Goal: Task Accomplishment & Management: Manage account settings

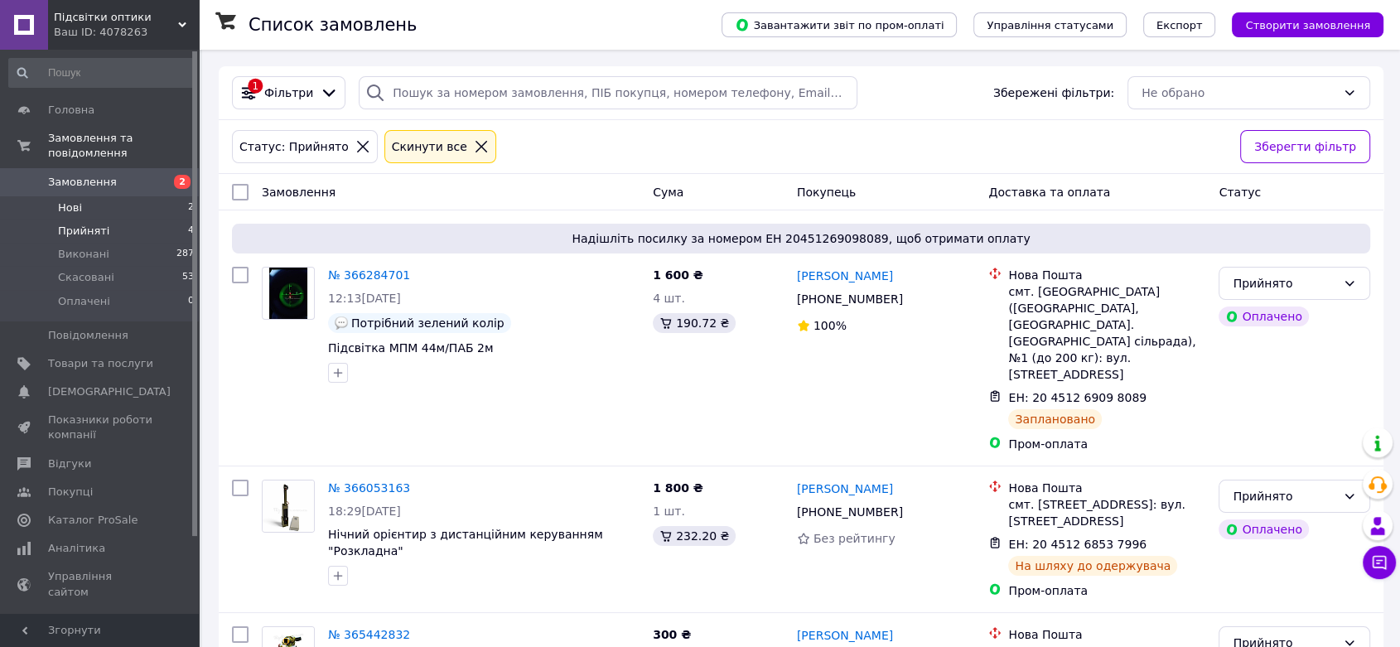
click at [75, 200] on span "Нові" at bounding box center [70, 207] width 24 height 15
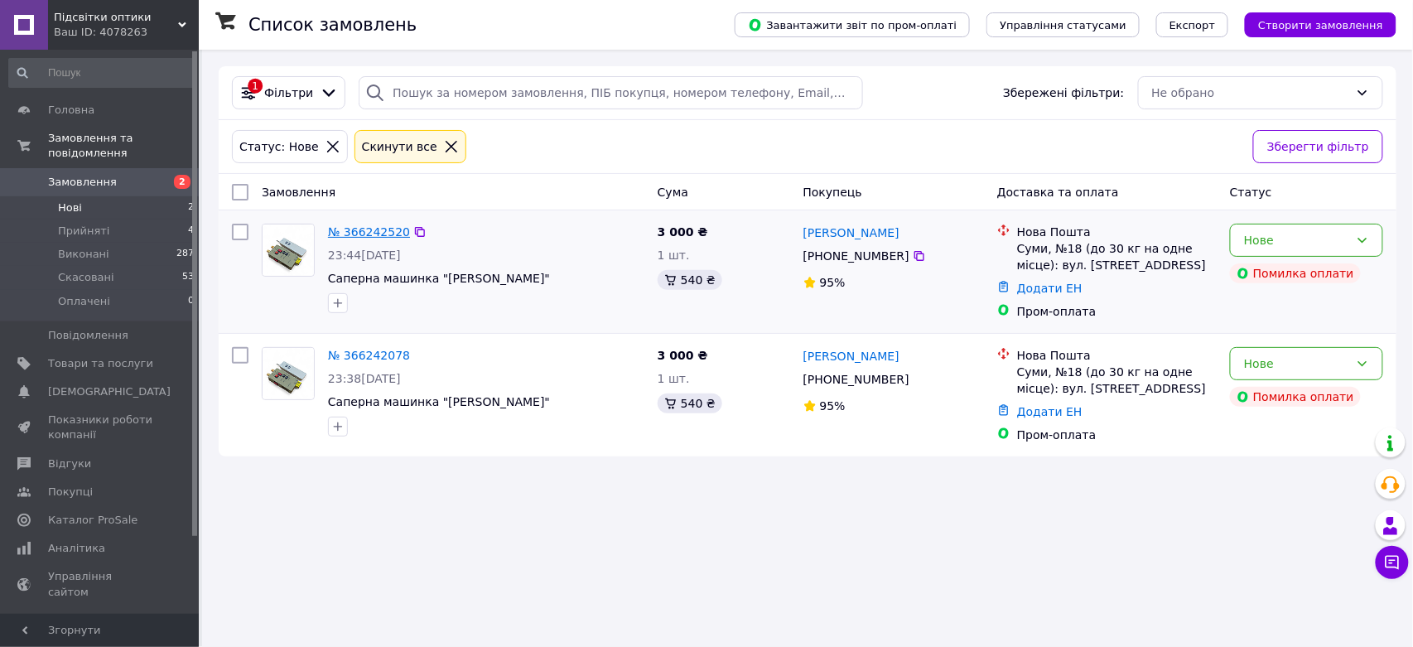
click at [350, 234] on link "№ 366242520" at bounding box center [369, 231] width 82 height 13
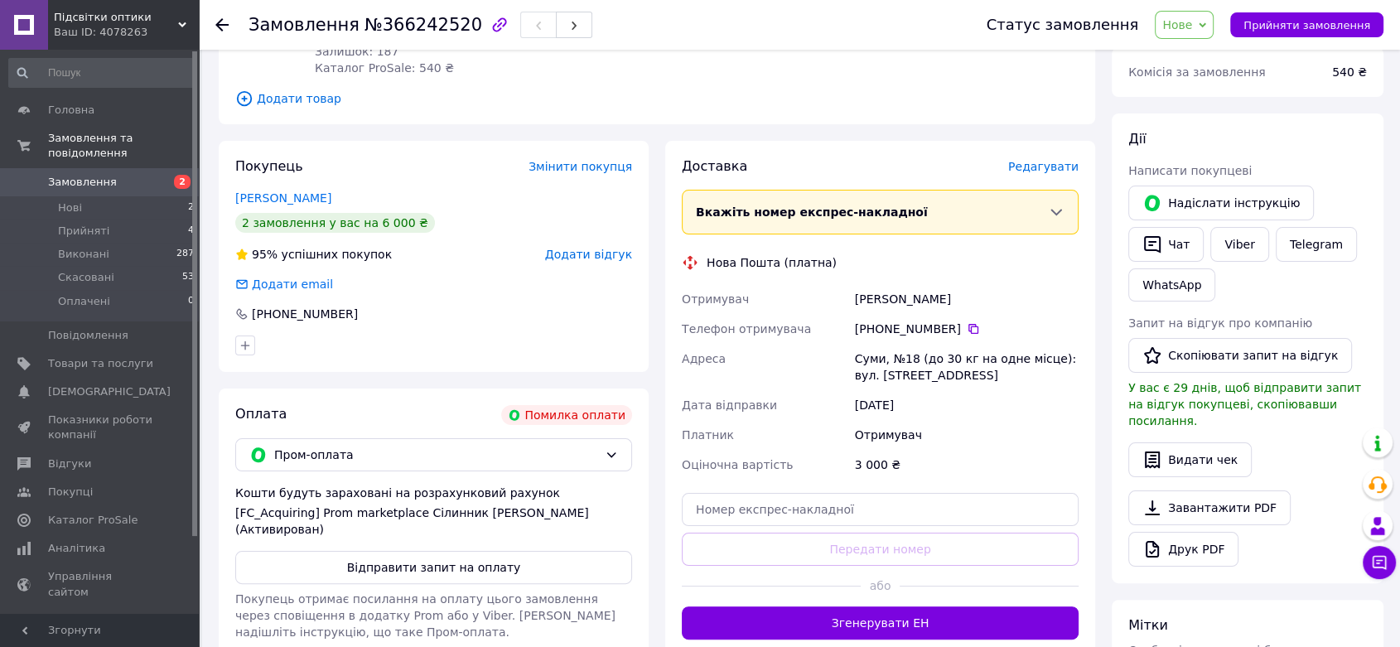
scroll to position [276, 0]
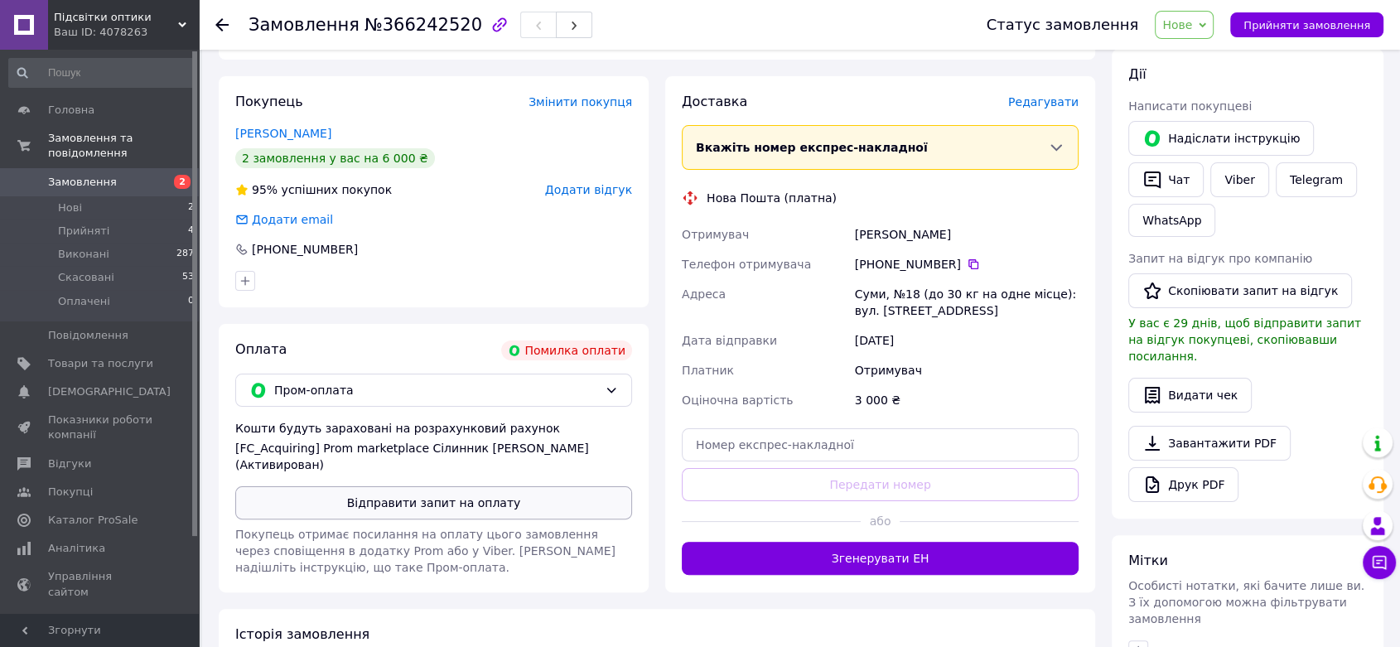
click at [464, 509] on button "Відправити запит на оплату" at bounding box center [433, 502] width 397 height 33
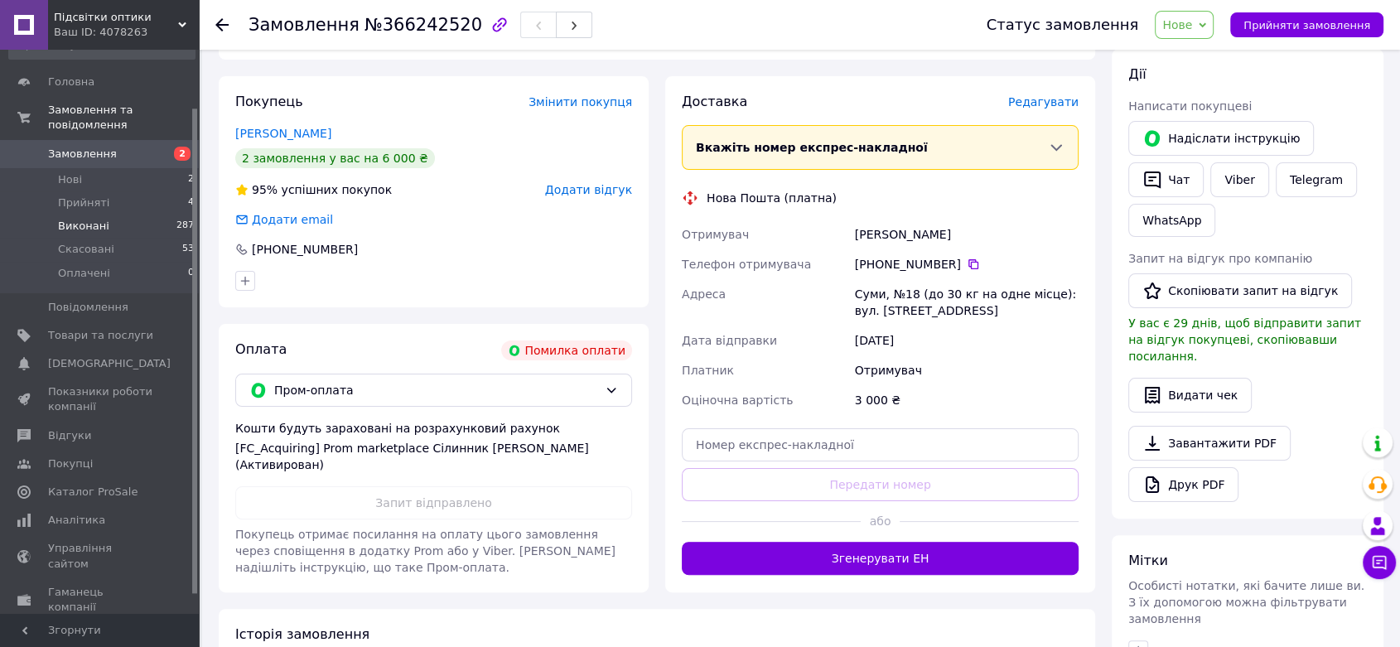
scroll to position [0, 0]
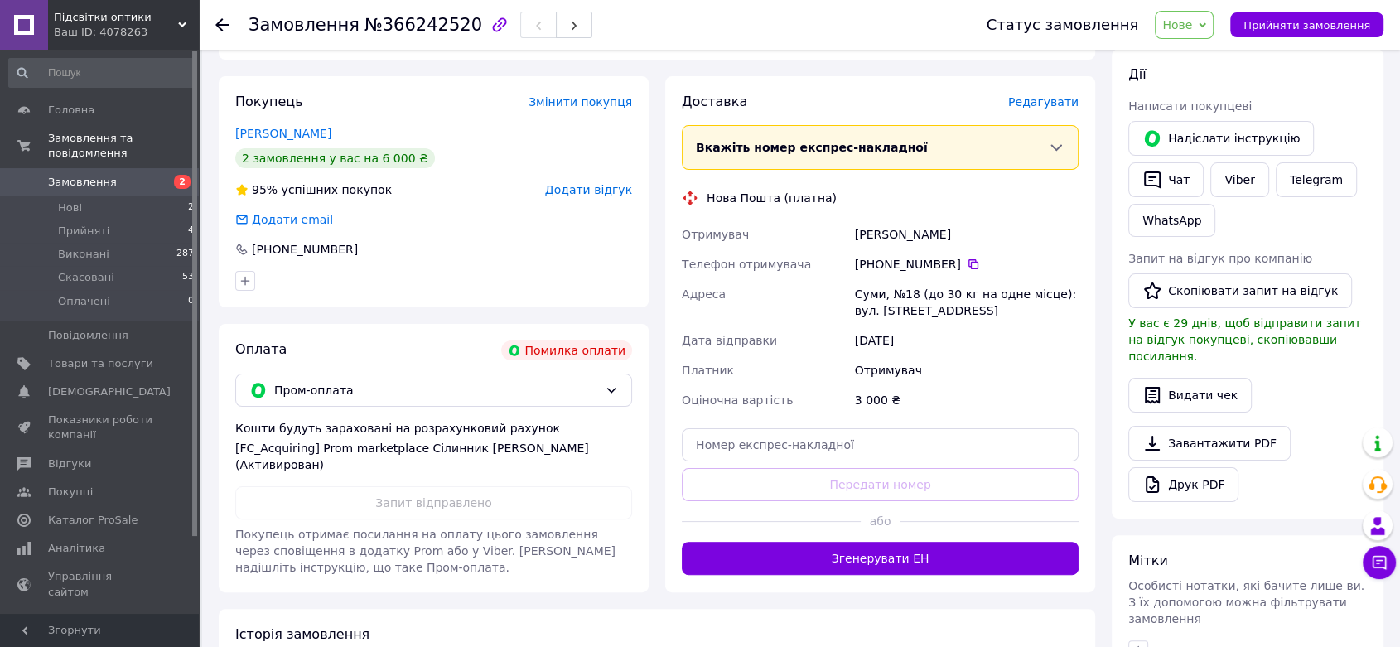
click at [126, 18] on span "Підсвітки оптики" at bounding box center [116, 17] width 124 height 15
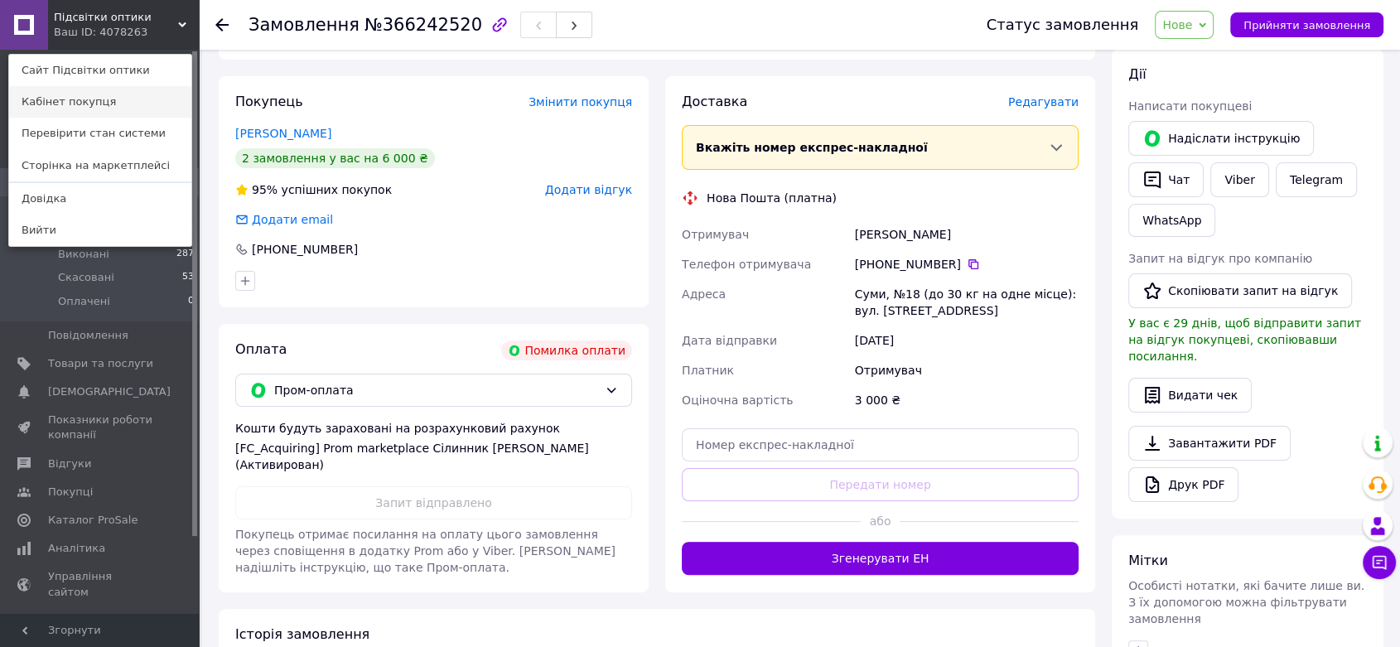
click at [89, 110] on link "Кабінет покупця" at bounding box center [100, 101] width 182 height 31
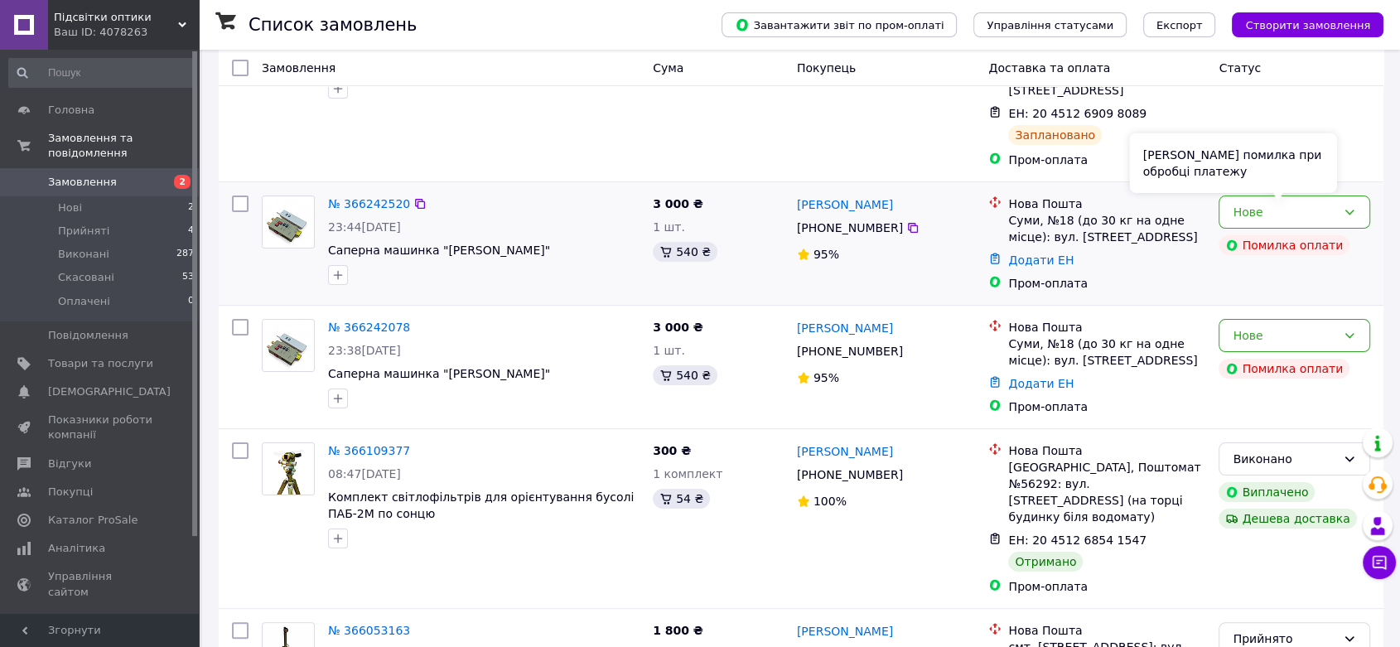
scroll to position [276, 0]
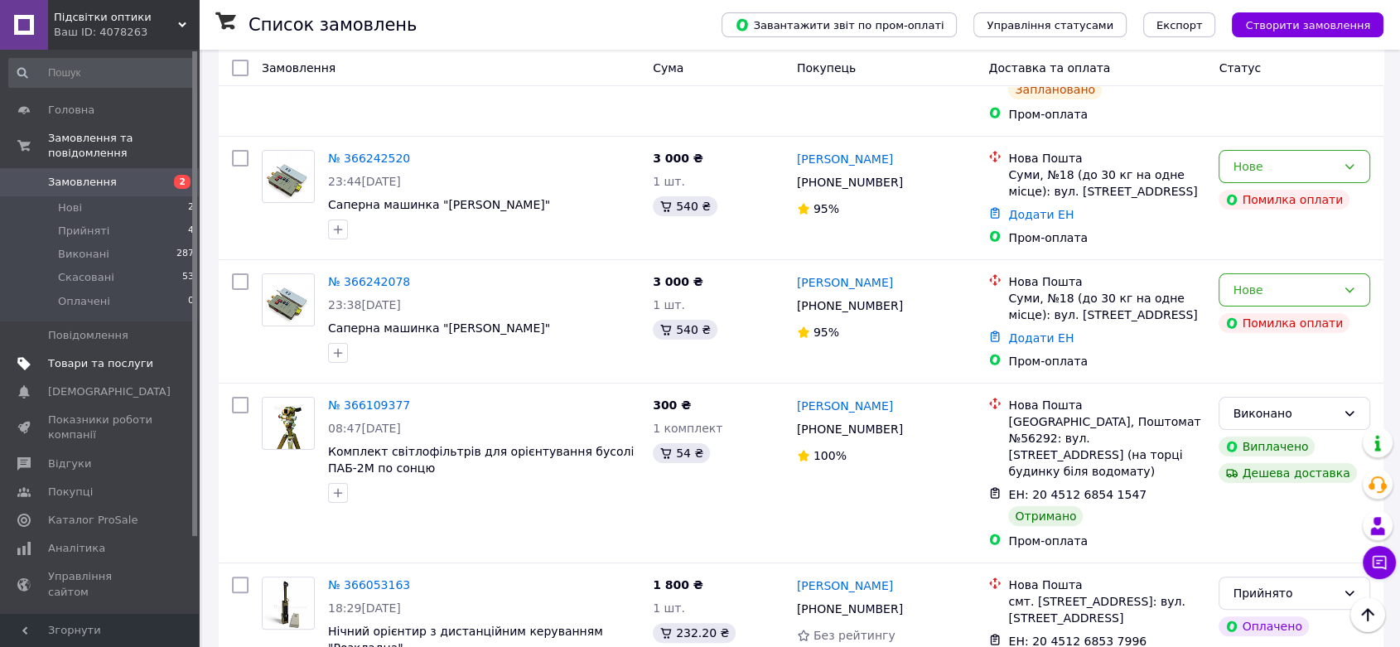
click at [156, 356] on span at bounding box center [176, 363] width 46 height 15
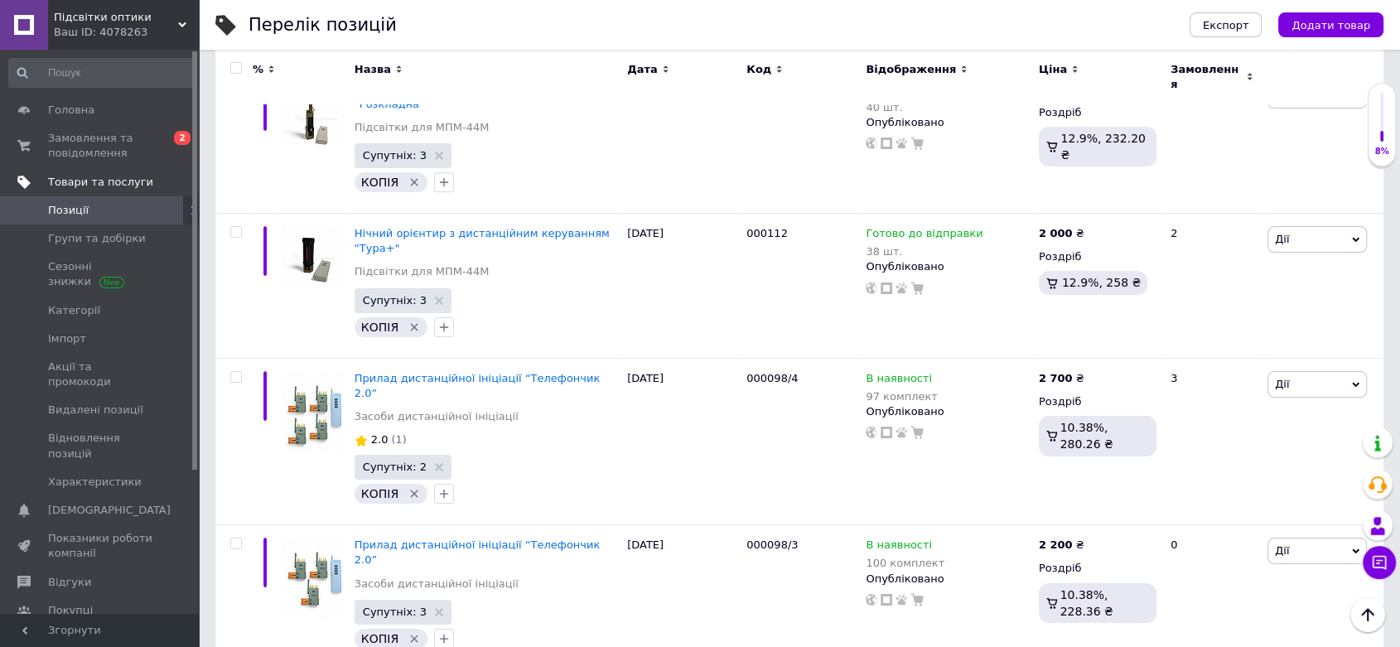
scroll to position [6166, 0]
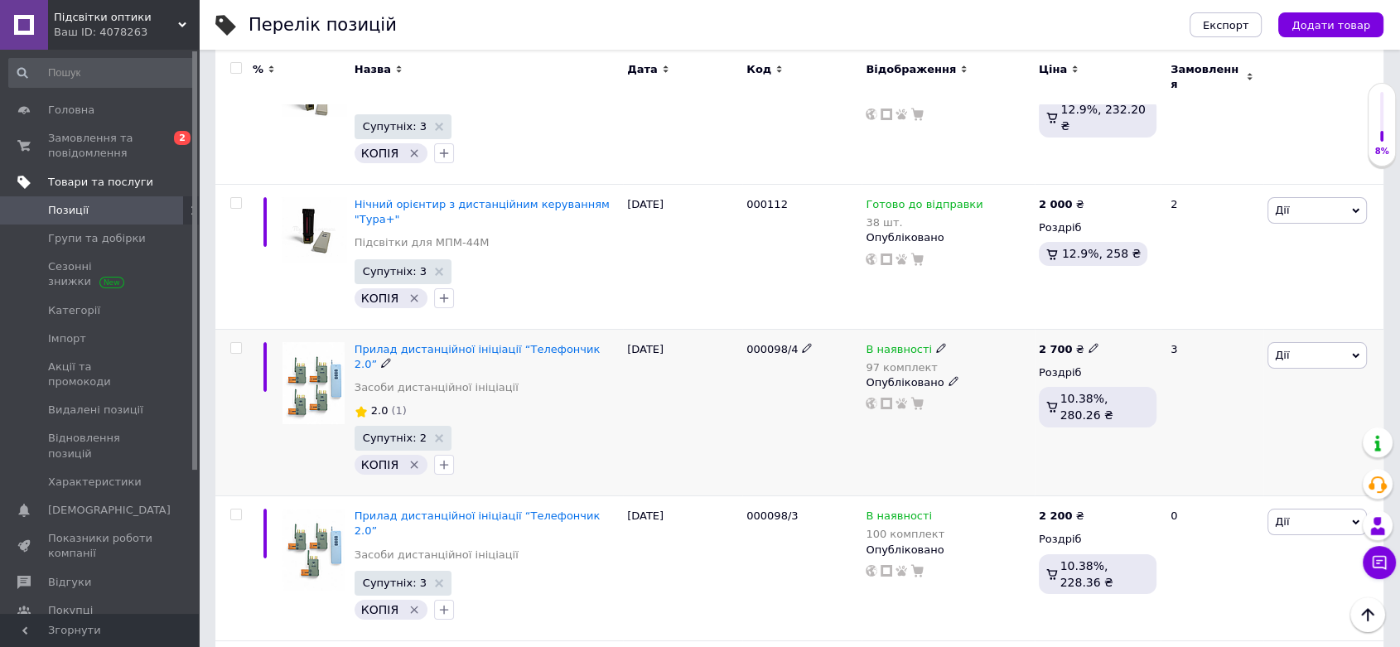
click at [1279, 349] on span "Дії" at bounding box center [1282, 355] width 14 height 12
click at [1218, 609] on li "Видалити" at bounding box center [1255, 620] width 219 height 23
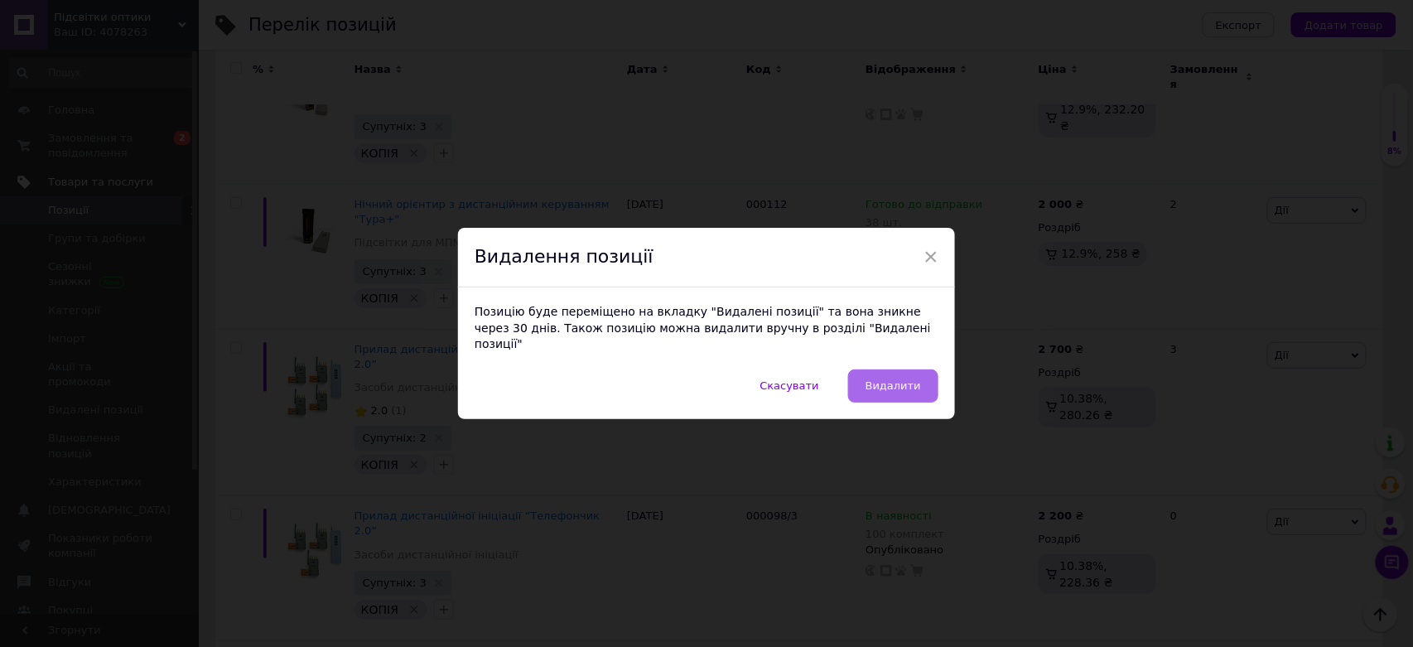
click at [914, 379] on span "Видалити" at bounding box center [893, 385] width 55 height 12
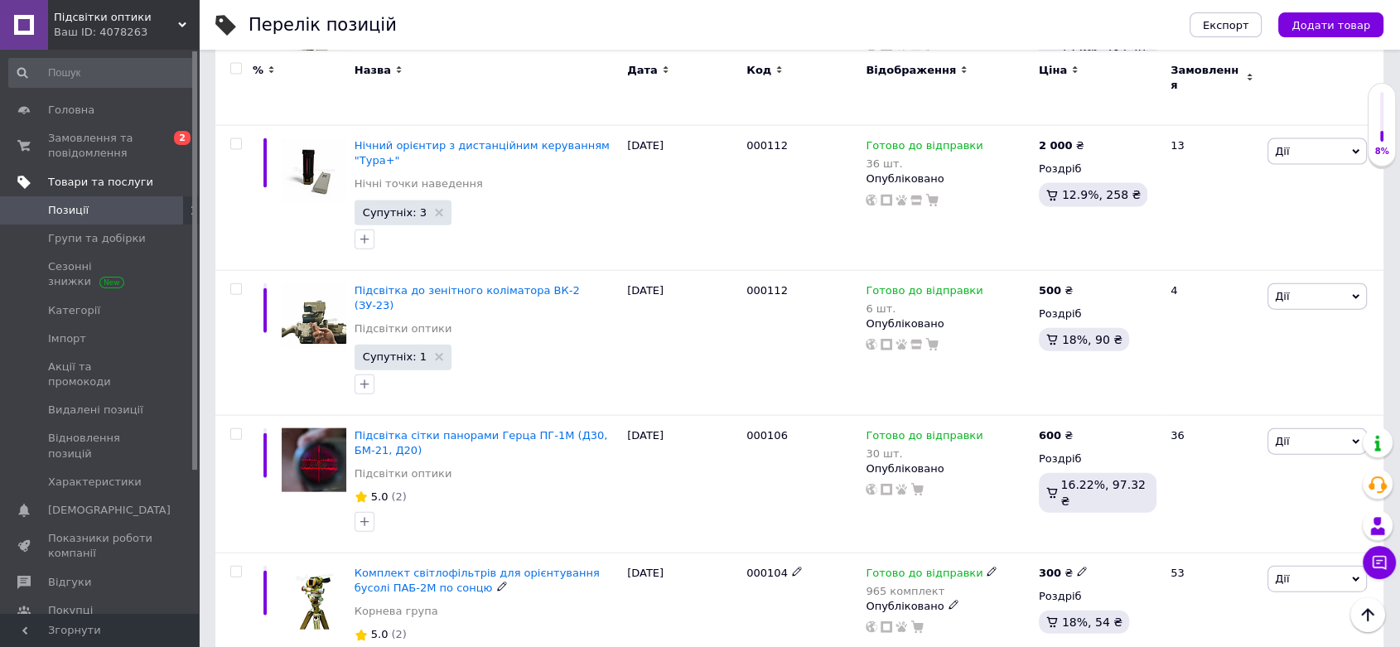
scroll to position [9999, 0]
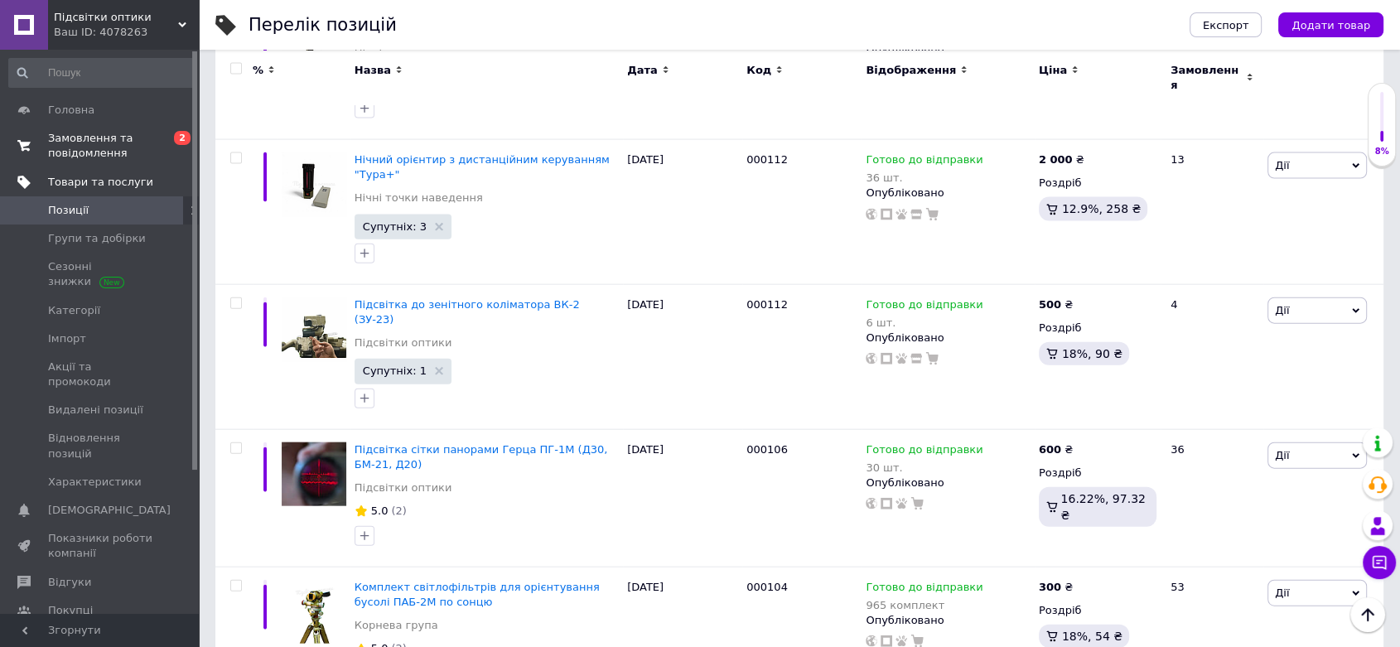
click at [103, 137] on span "Замовлення та повідомлення" at bounding box center [100, 146] width 105 height 30
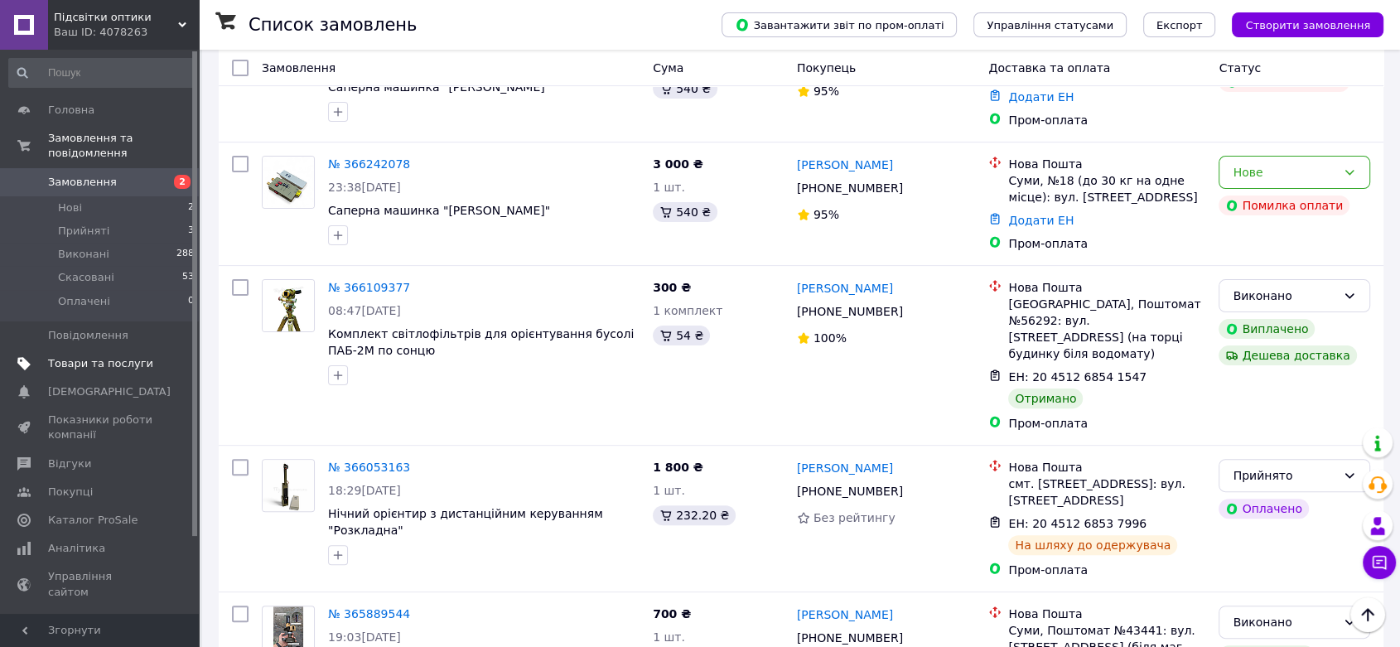
scroll to position [460, 0]
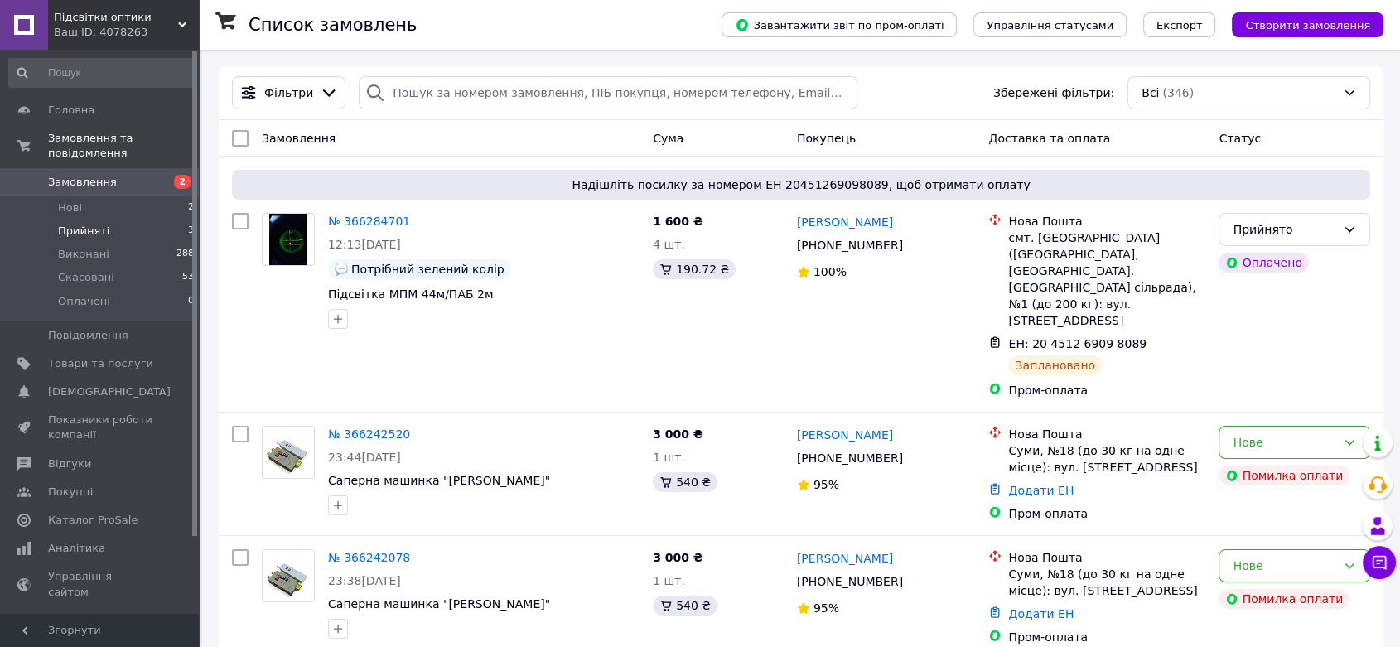
click at [76, 224] on span "Прийняті" at bounding box center [83, 231] width 51 height 15
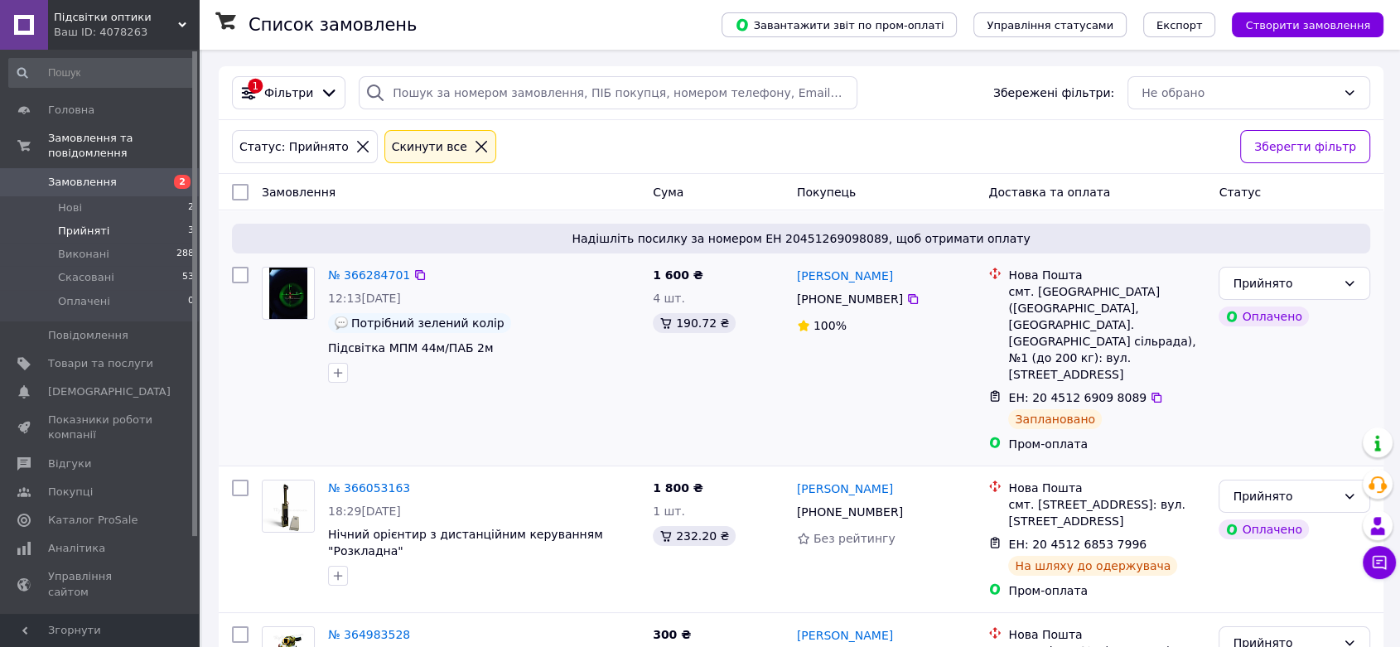
scroll to position [95, 0]
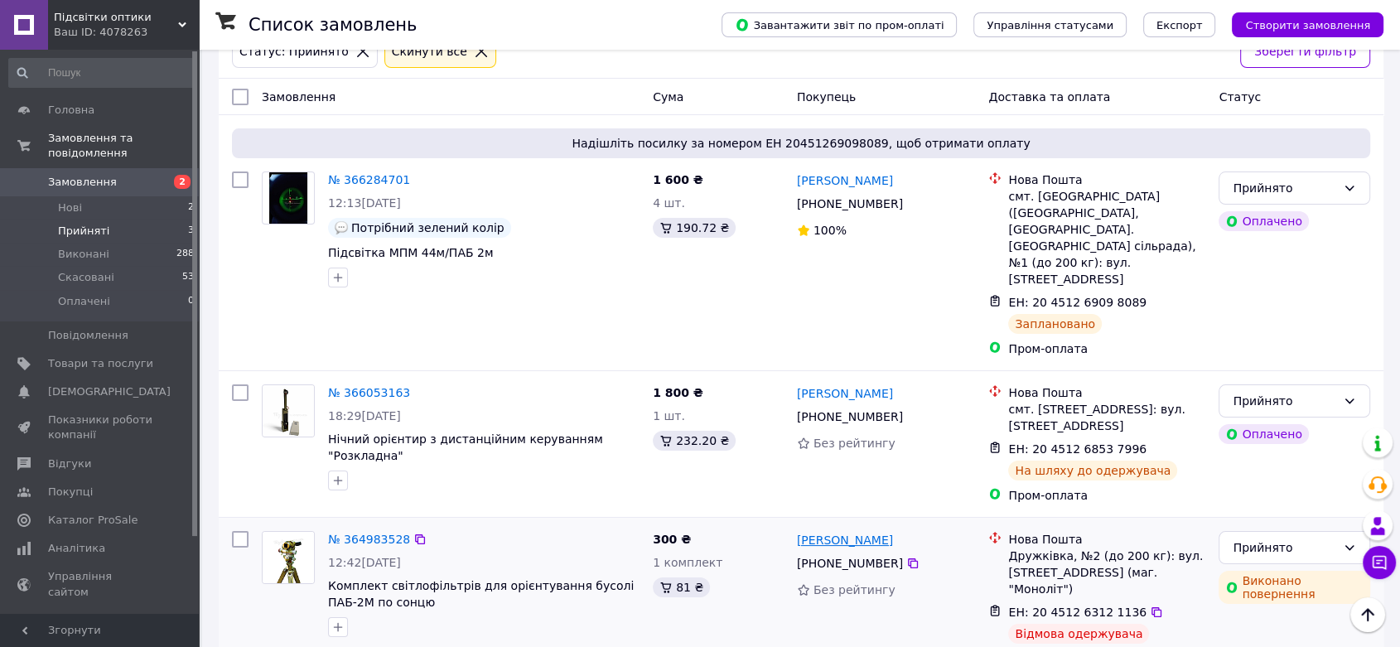
click at [850, 532] on link "[PERSON_NAME]" at bounding box center [845, 540] width 96 height 17
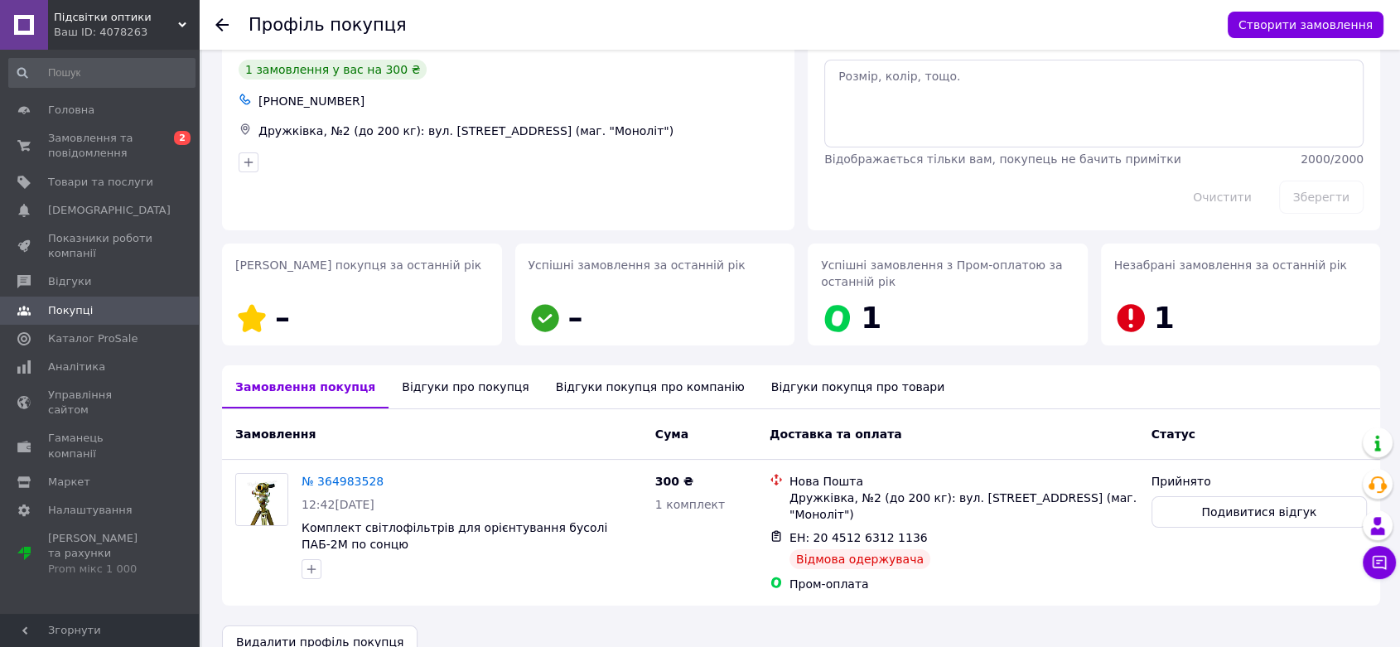
scroll to position [76, 0]
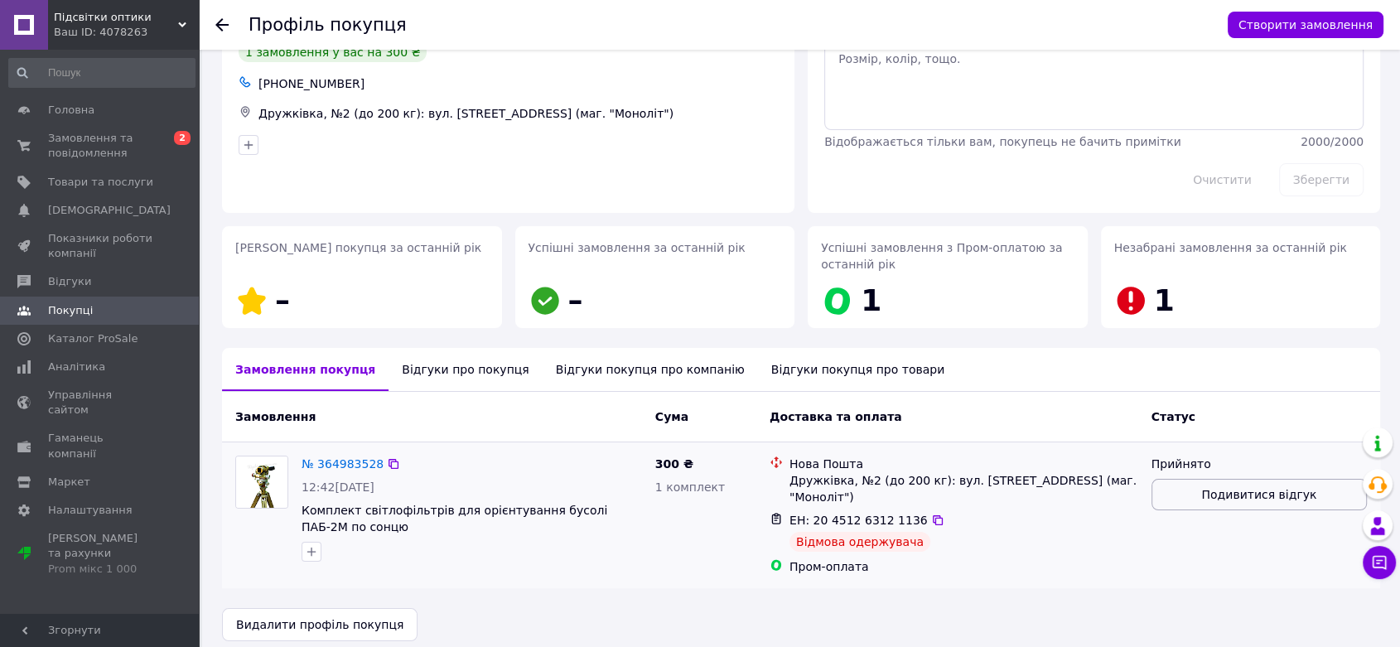
click at [1186, 495] on button "Подивитися відгук" at bounding box center [1258, 494] width 215 height 31
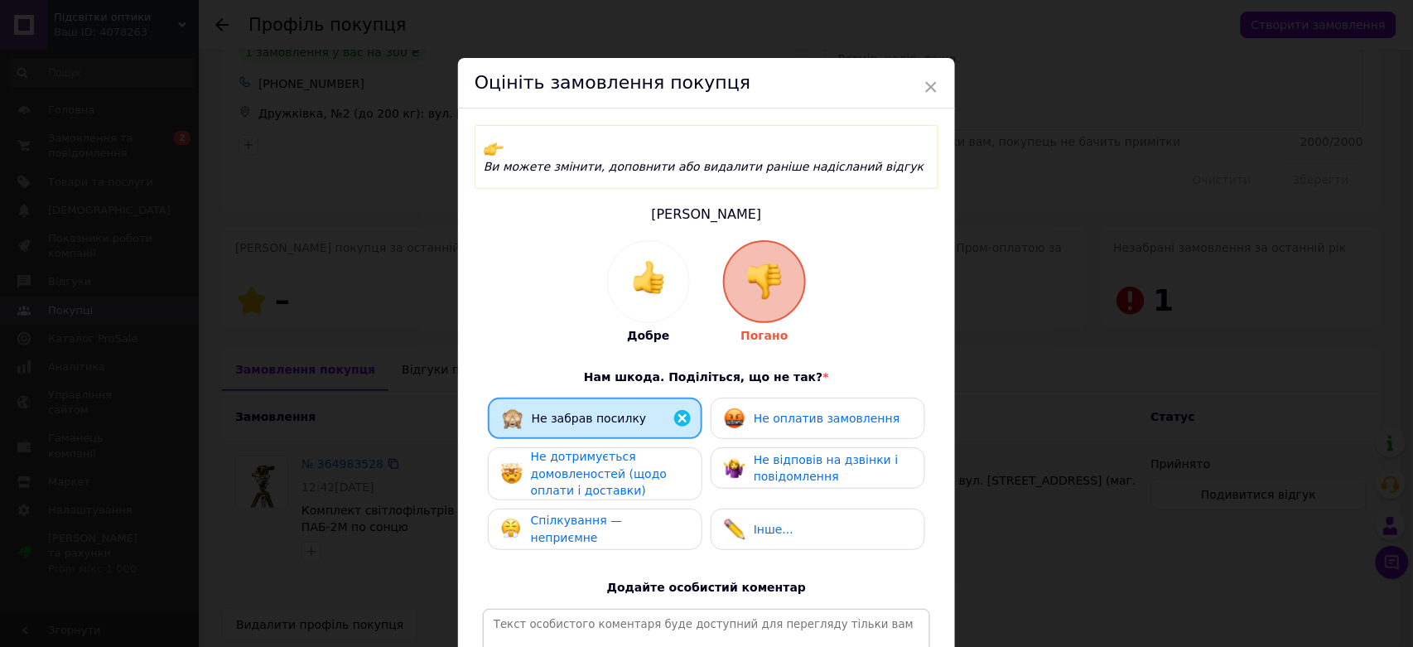
click at [1174, 554] on div "× Оцініть замовлення покупця Ви можете змінити, доповнити або видалити раніше н…" at bounding box center [706, 323] width 1413 height 647
